Goal: Transaction & Acquisition: Purchase product/service

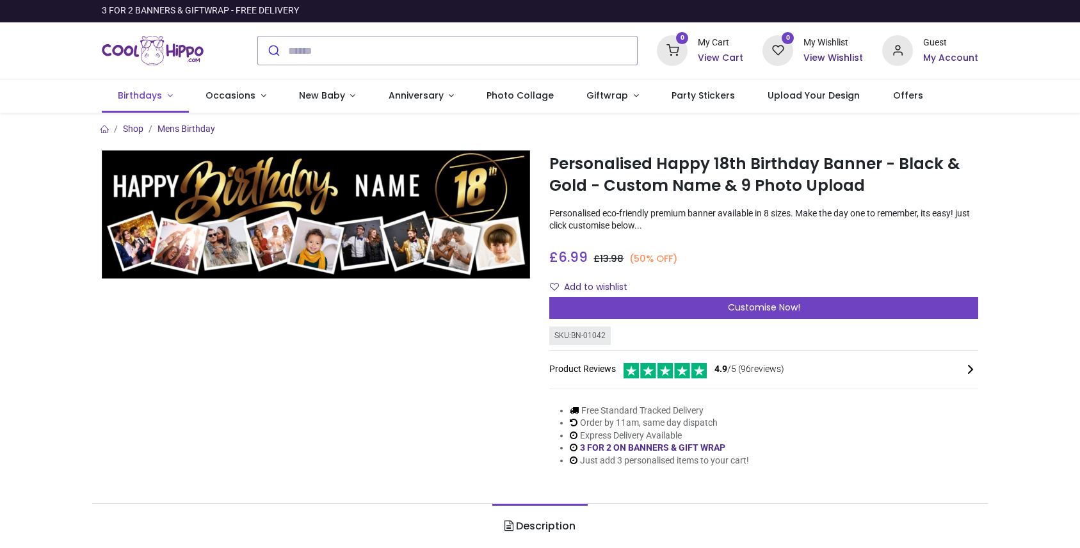
click at [134, 94] on span "Birthdays" at bounding box center [140, 95] width 44 height 13
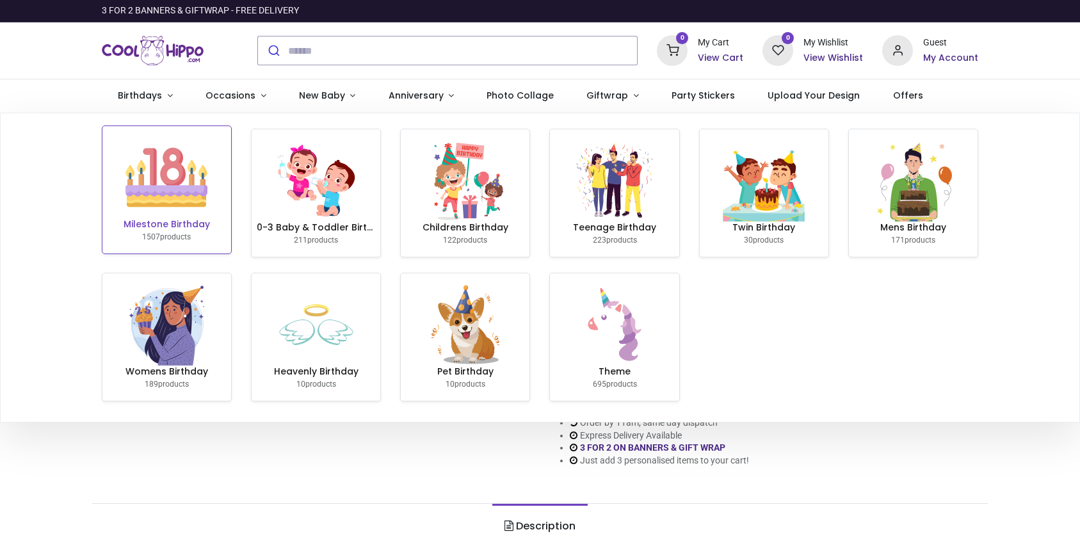
click at [171, 182] on img at bounding box center [166, 177] width 82 height 82
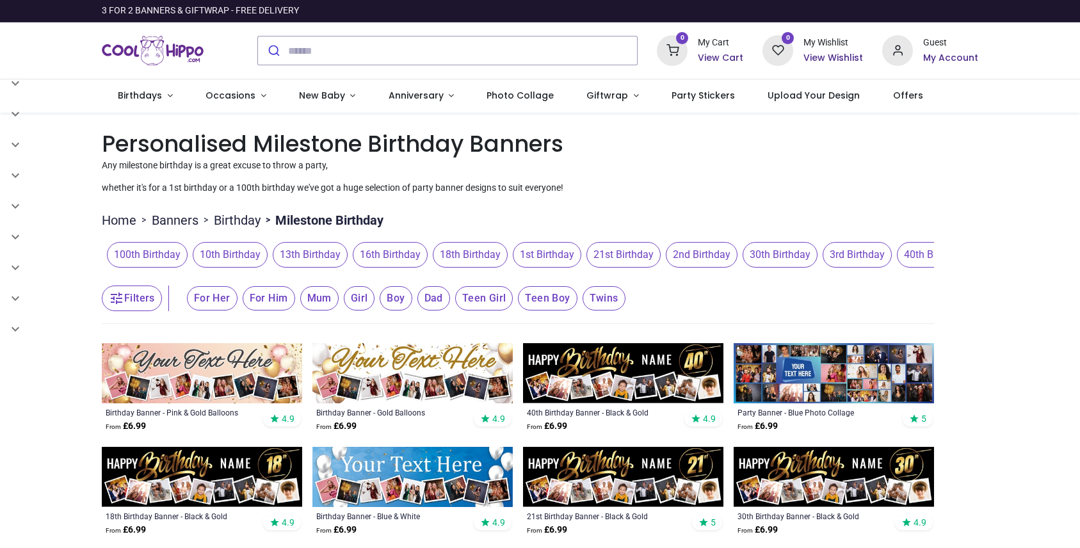
click at [486, 252] on span "18th Birthday" at bounding box center [470, 255] width 75 height 26
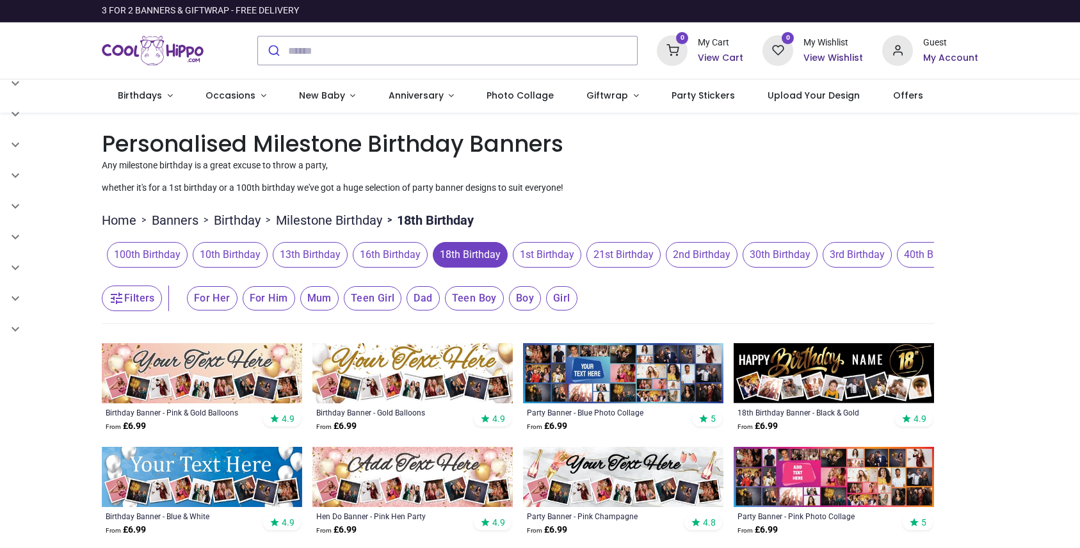
click at [482, 294] on span "Teen Boy" at bounding box center [474, 298] width 59 height 24
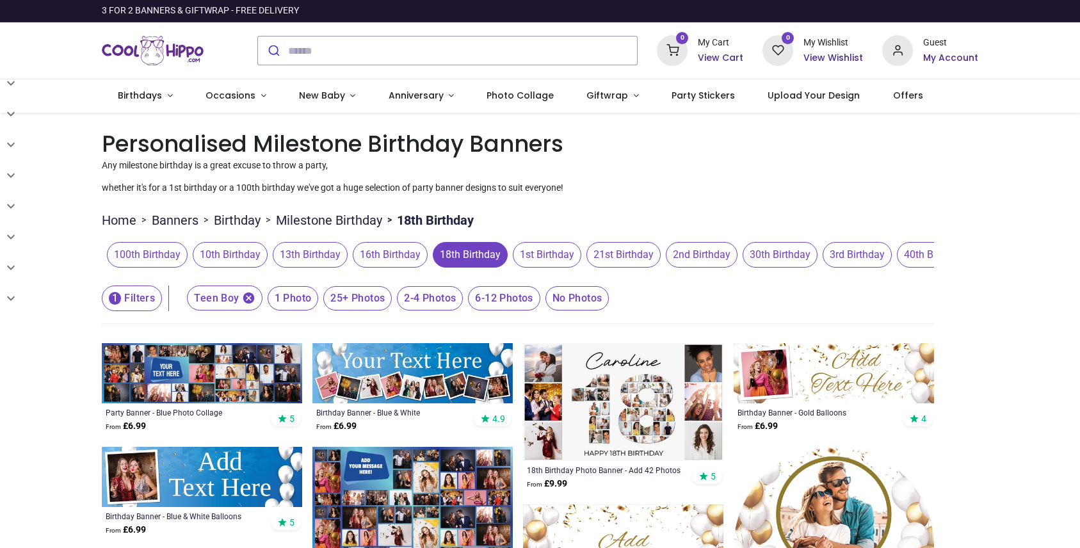
click at [250, 298] on icon "button" at bounding box center [249, 298] width 12 height 12
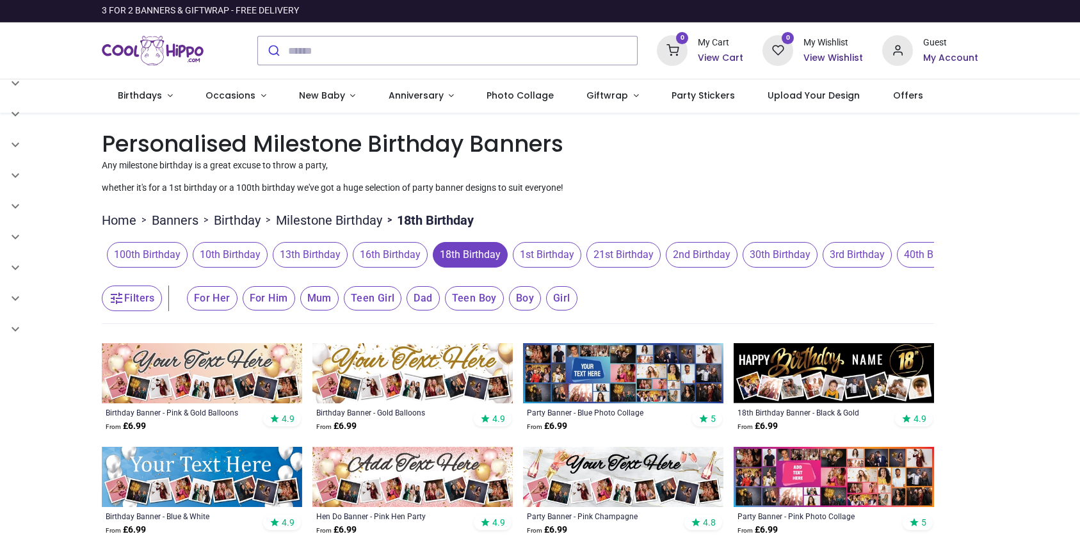
click at [269, 298] on span "For Him" at bounding box center [269, 298] width 52 height 24
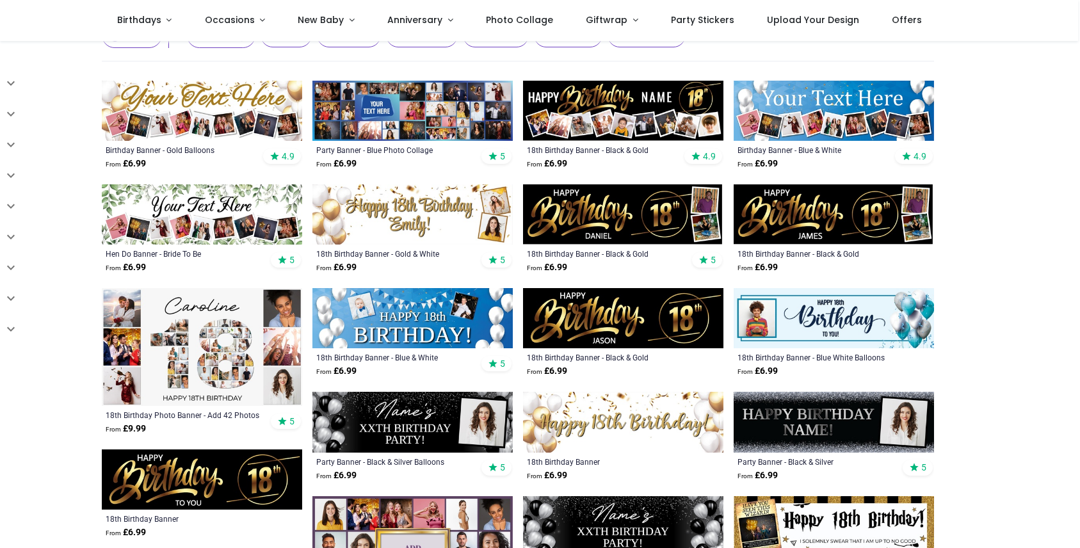
scroll to position [192, 0]
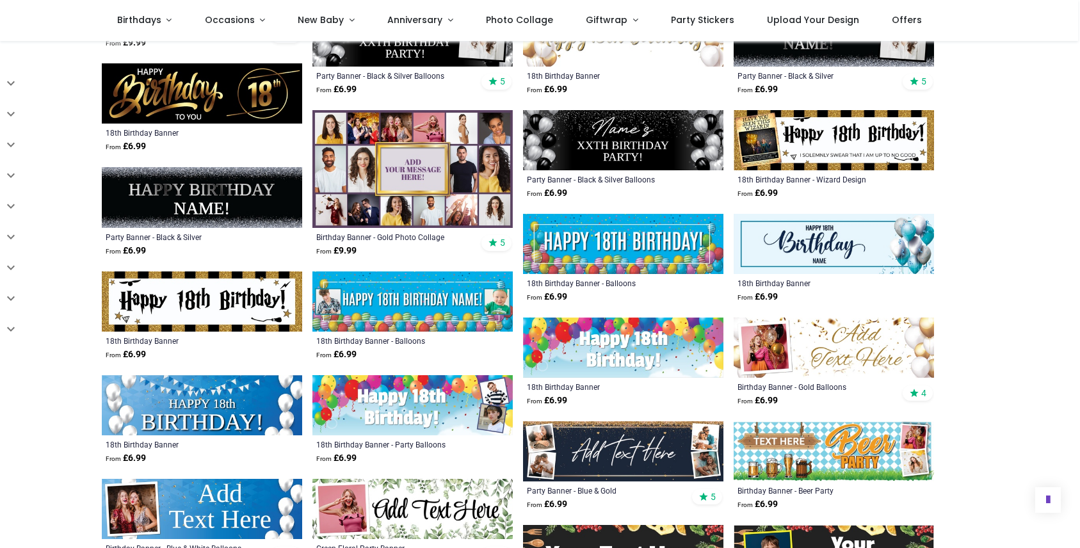
scroll to position [640, 0]
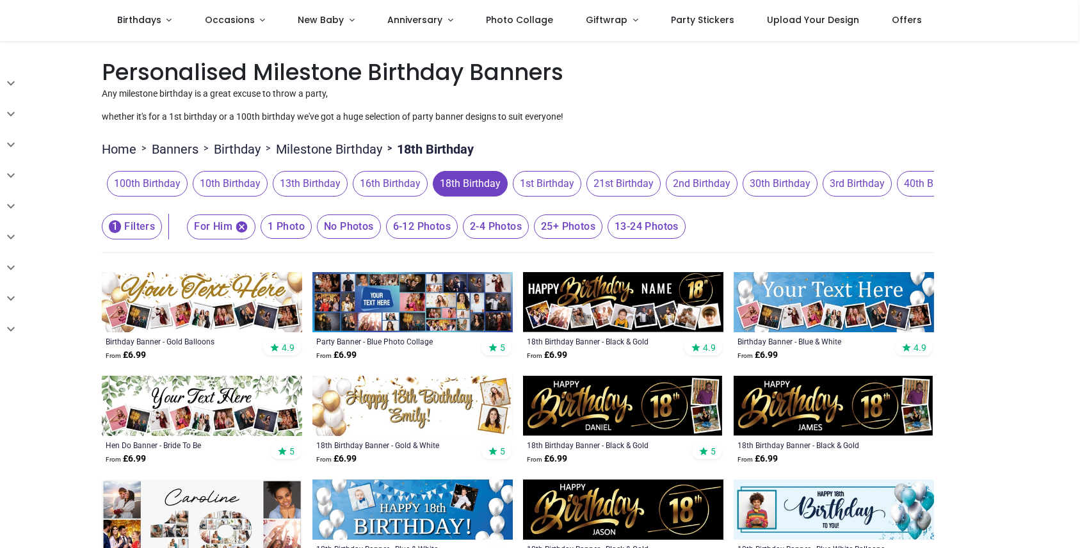
scroll to position [64, 0]
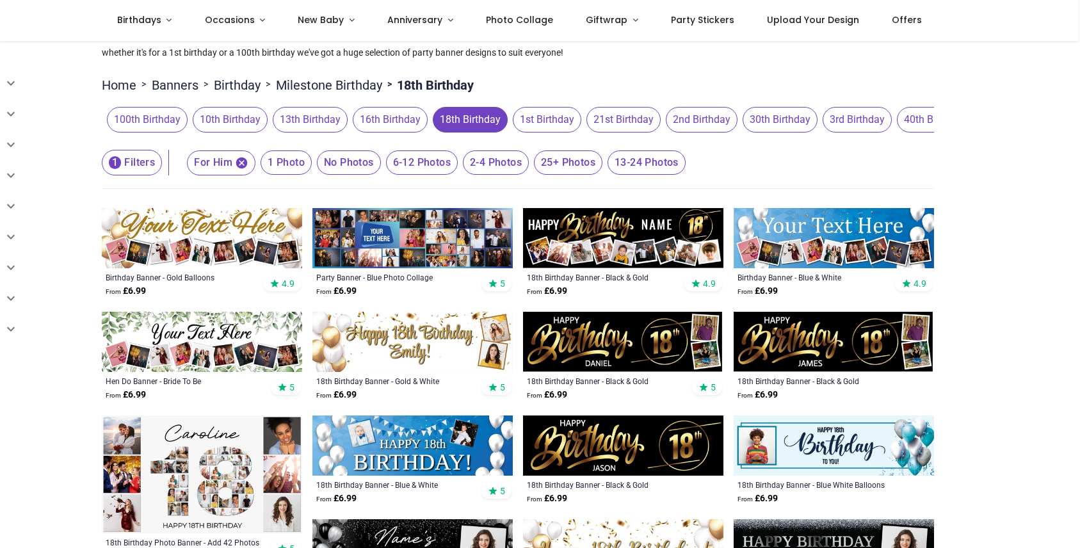
click at [648, 342] on img at bounding box center [623, 342] width 200 height 60
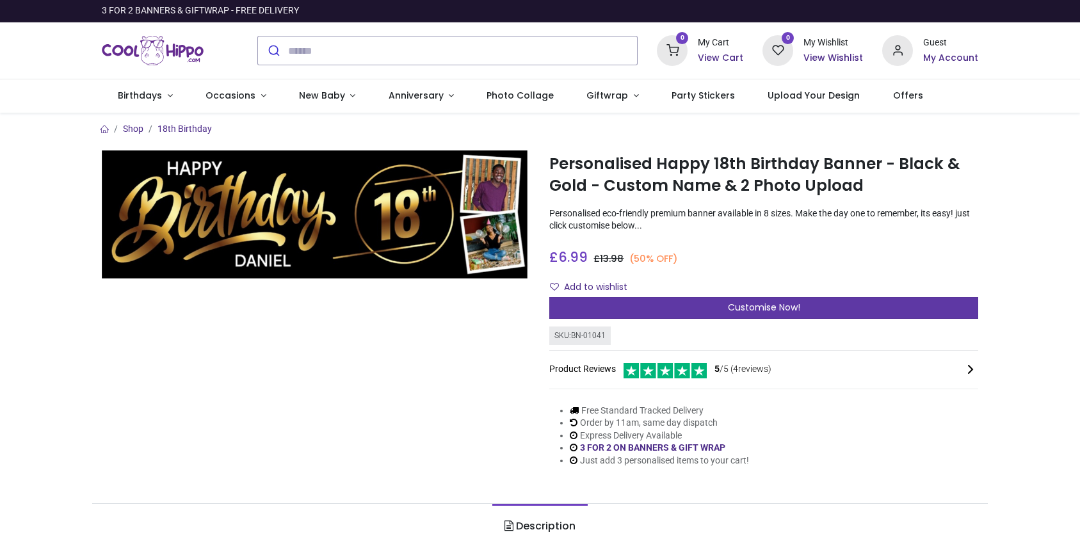
click at [774, 301] on span "Customise Now!" at bounding box center [764, 307] width 72 height 13
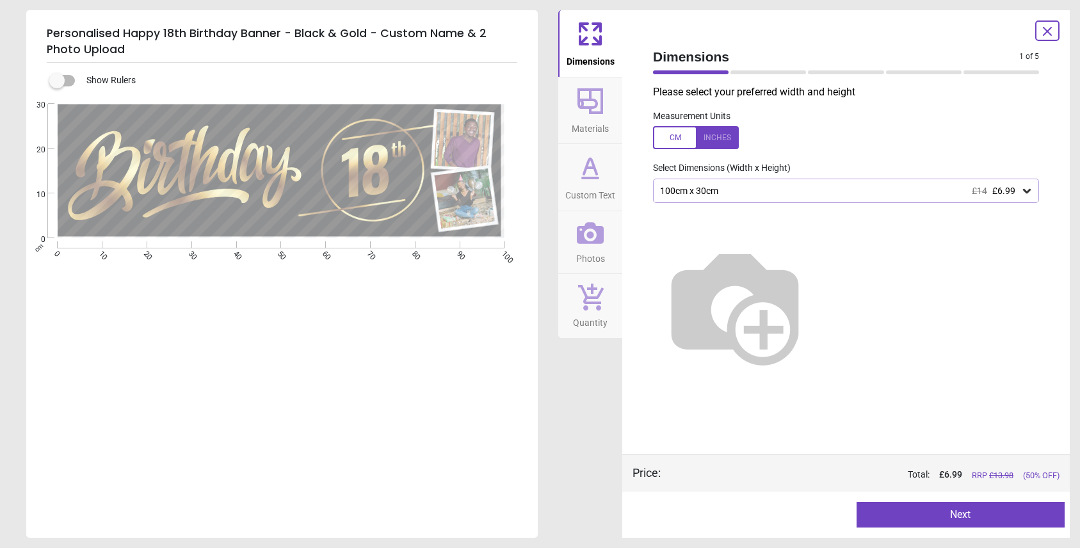
click at [1028, 187] on icon at bounding box center [1026, 190] width 13 height 13
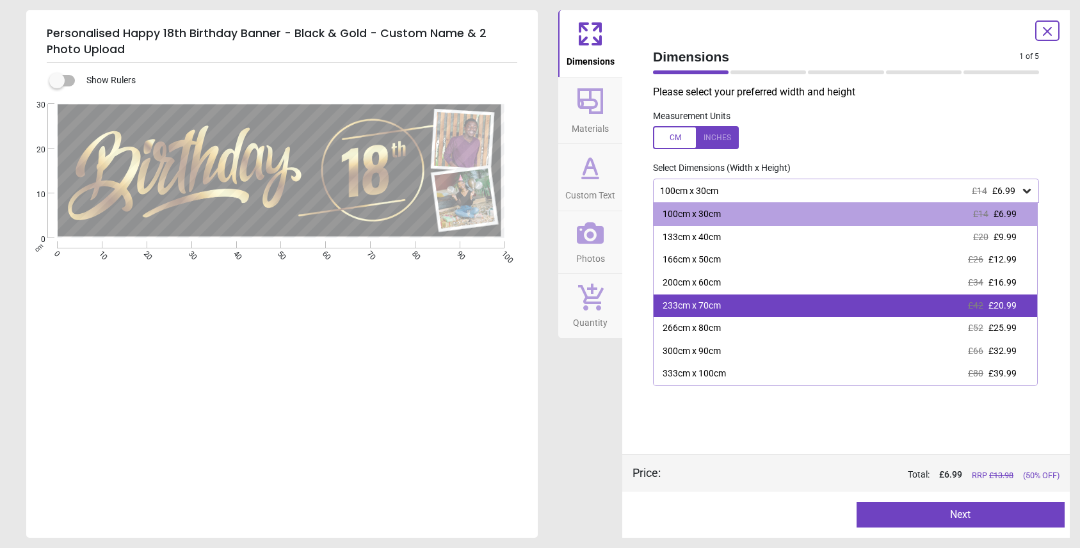
click at [1017, 308] on div "233cm x 70cm £42 £20.99" at bounding box center [844, 305] width 383 height 23
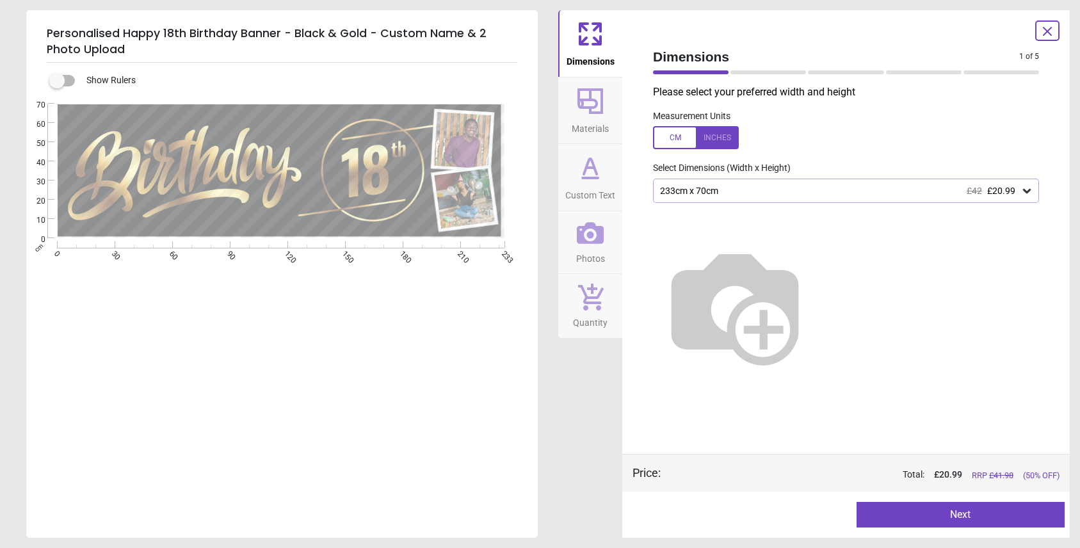
click at [980, 514] on button "Next" at bounding box center [960, 515] width 209 height 26
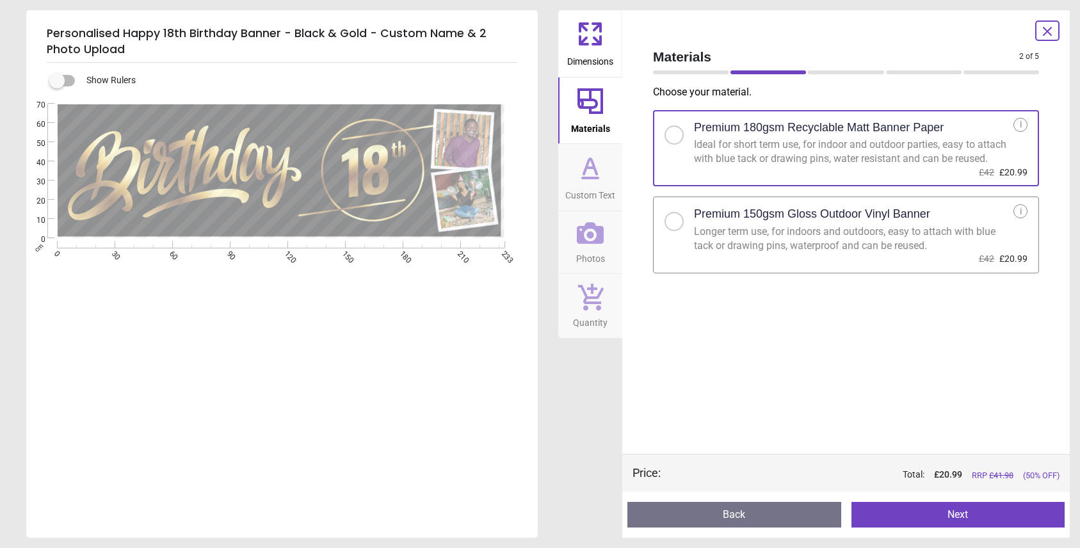
click at [673, 221] on div at bounding box center [674, 222] width 8 height 8
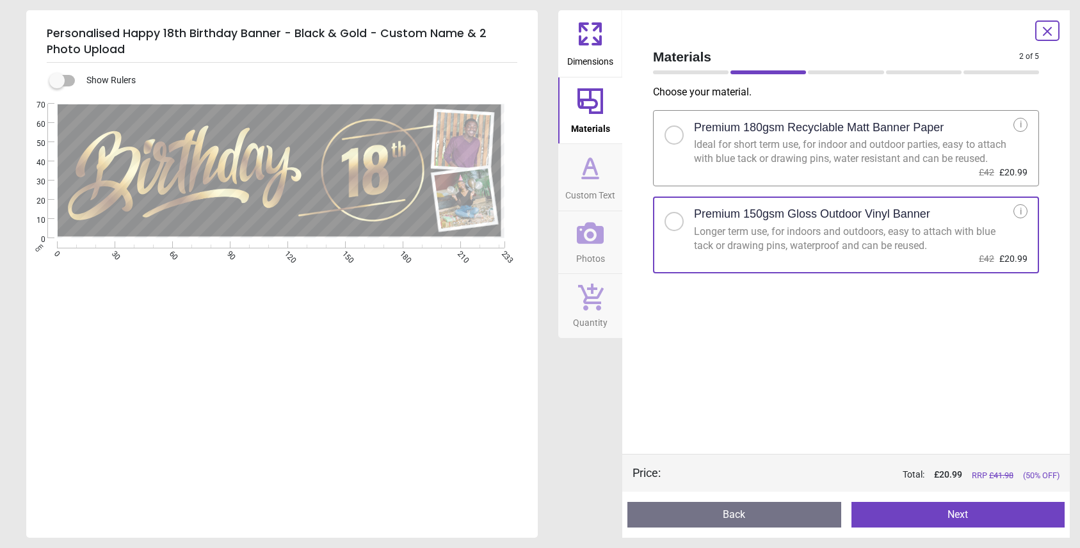
click at [671, 131] on div at bounding box center [674, 135] width 8 height 8
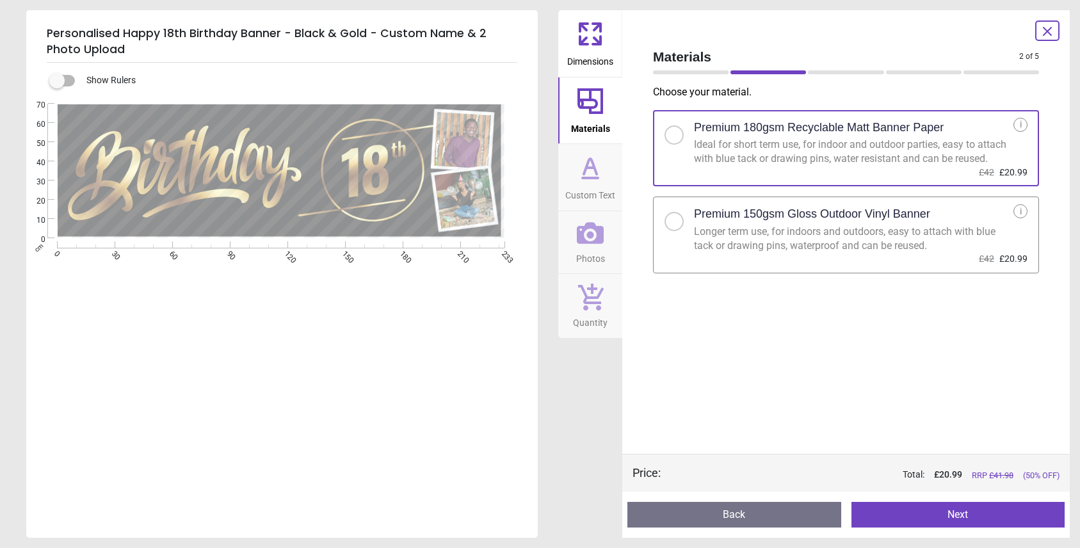
click at [964, 510] on button "Next" at bounding box center [958, 515] width 214 height 26
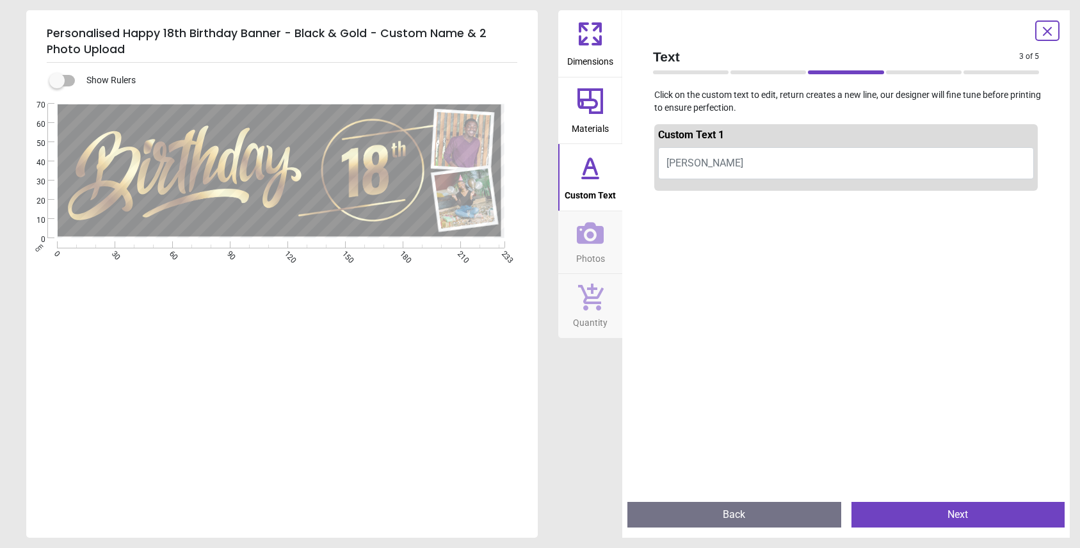
drag, startPoint x: 725, startPoint y: 162, endPoint x: 685, endPoint y: 155, distance: 40.9
click at [685, 155] on button "[PERSON_NAME]" at bounding box center [846, 163] width 376 height 32
click at [694, 161] on span "[PERSON_NAME]" at bounding box center [704, 163] width 77 height 12
type textarea "**********"
click at [960, 513] on button "Next" at bounding box center [958, 515] width 214 height 26
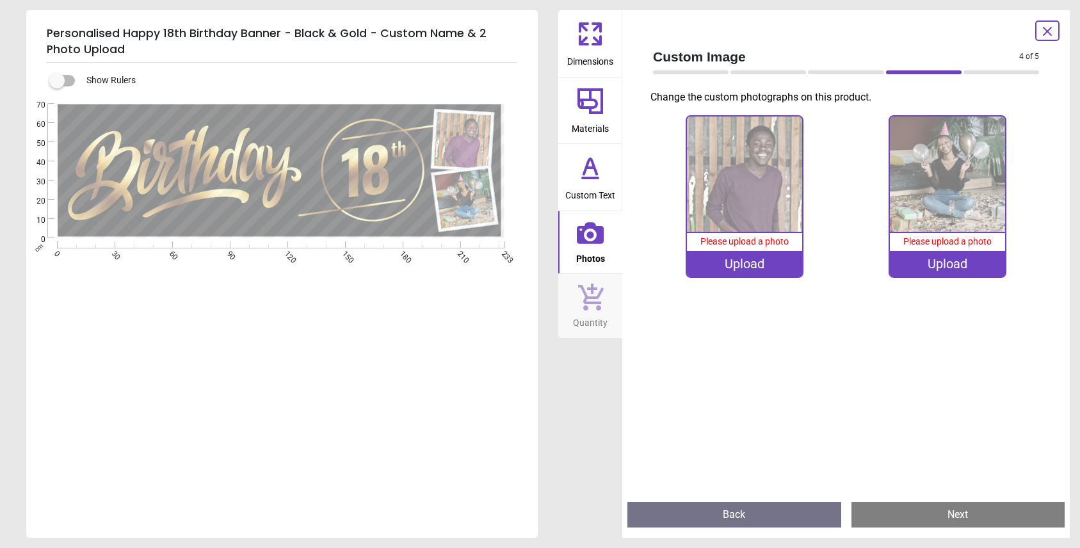
click at [750, 264] on div "Upload" at bounding box center [744, 264] width 115 height 26
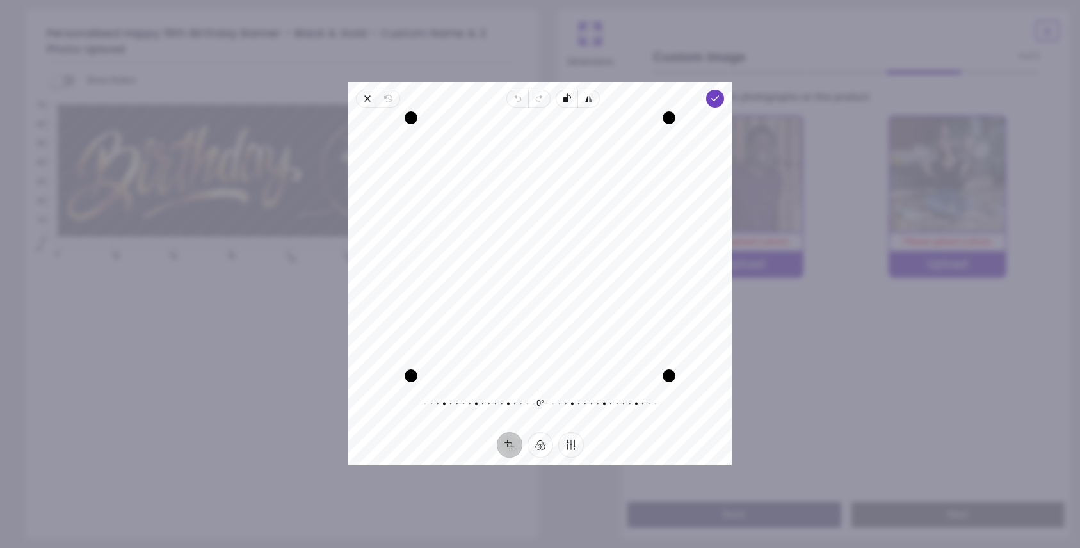
drag, startPoint x: 509, startPoint y: 309, endPoint x: 672, endPoint y: 310, distance: 162.5
click at [672, 310] on div "Recenter" at bounding box center [539, 247] width 363 height 258
drag, startPoint x: 509, startPoint y: 237, endPoint x: 650, endPoint y: 249, distance: 141.3
click at [650, 249] on div "Recenter" at bounding box center [539, 247] width 363 height 258
click at [716, 97] on icon "button" at bounding box center [715, 98] width 10 height 10
